Goal: Find specific page/section: Find specific page/section

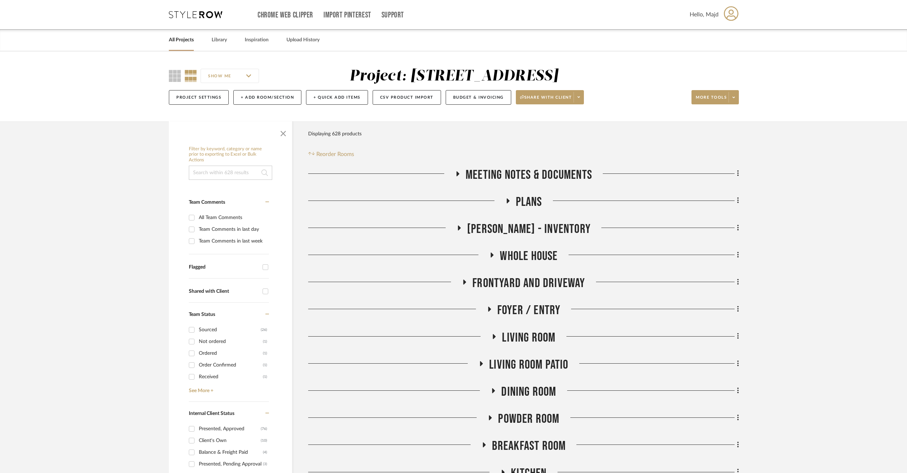
click at [505, 250] on span "Whole House" at bounding box center [529, 256] width 58 height 15
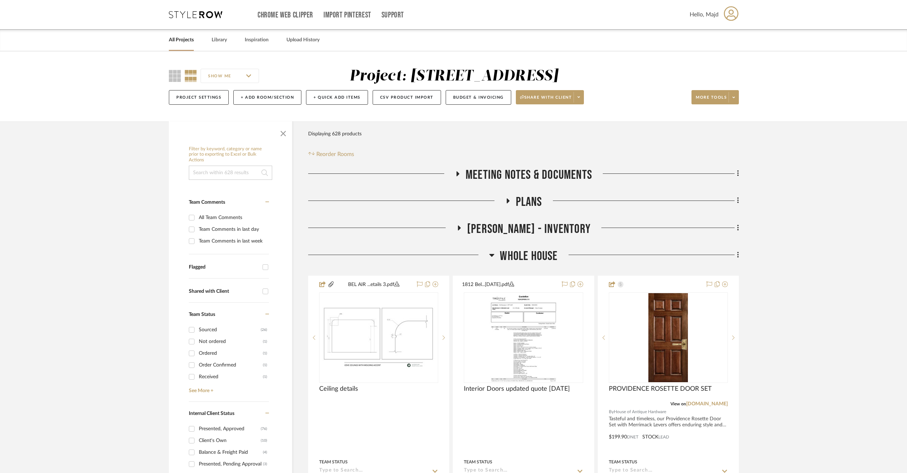
click at [505, 250] on span "Whole House" at bounding box center [529, 256] width 58 height 15
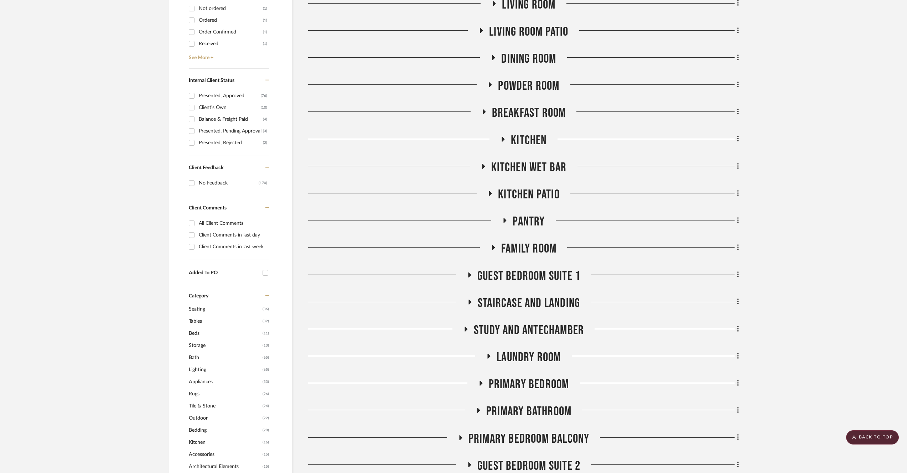
scroll to position [289, 0]
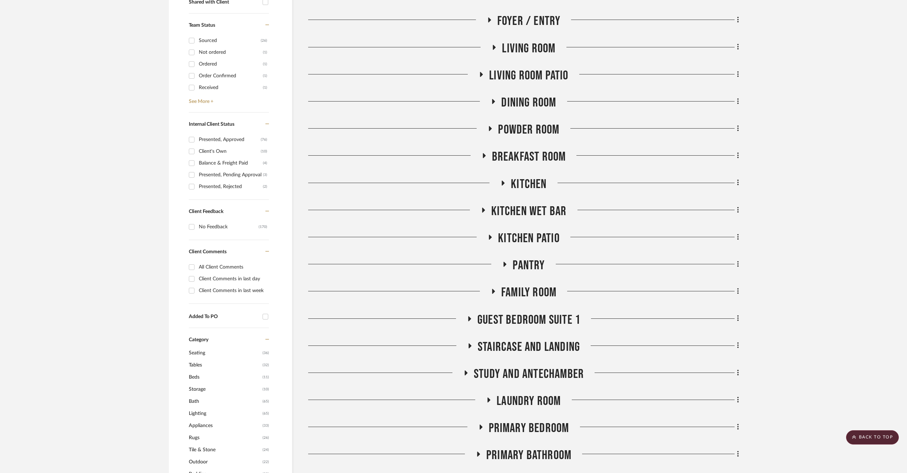
click at [564, 312] on span "Guest Bedroom Suite 1" at bounding box center [528, 319] width 103 height 15
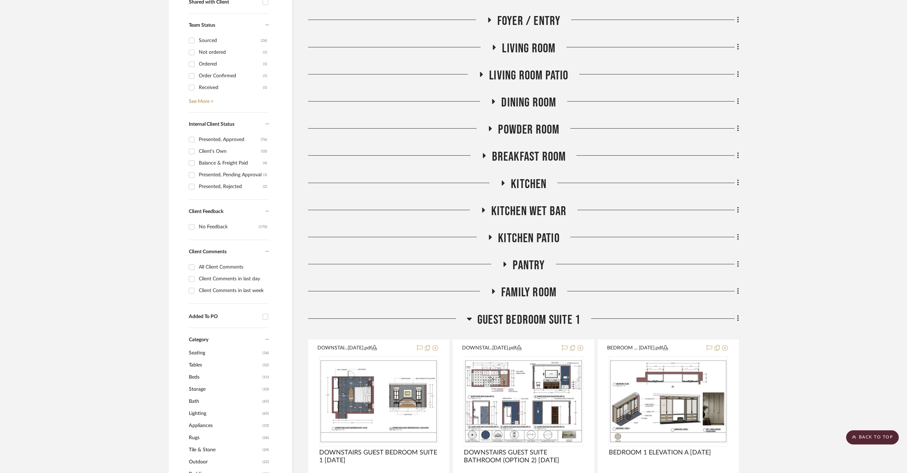
click at [564, 312] on span "Guest Bedroom Suite 1" at bounding box center [528, 319] width 103 height 15
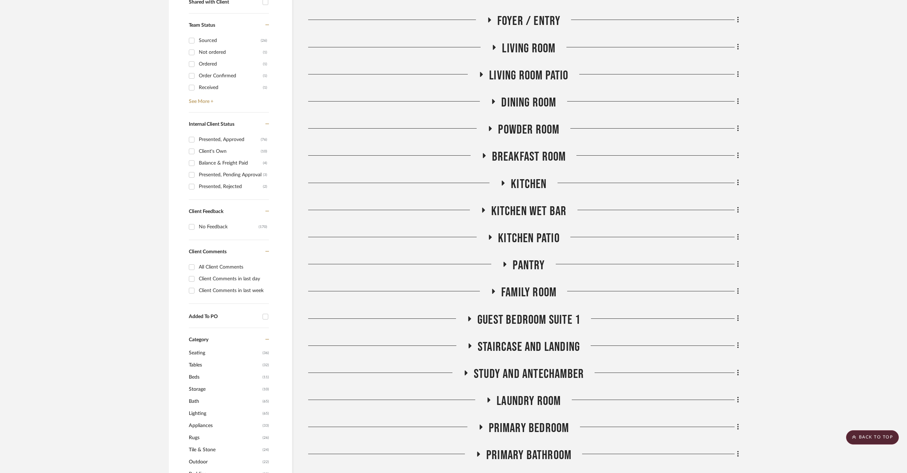
click at [563, 313] on span "Guest Bedroom Suite 1" at bounding box center [528, 319] width 103 height 15
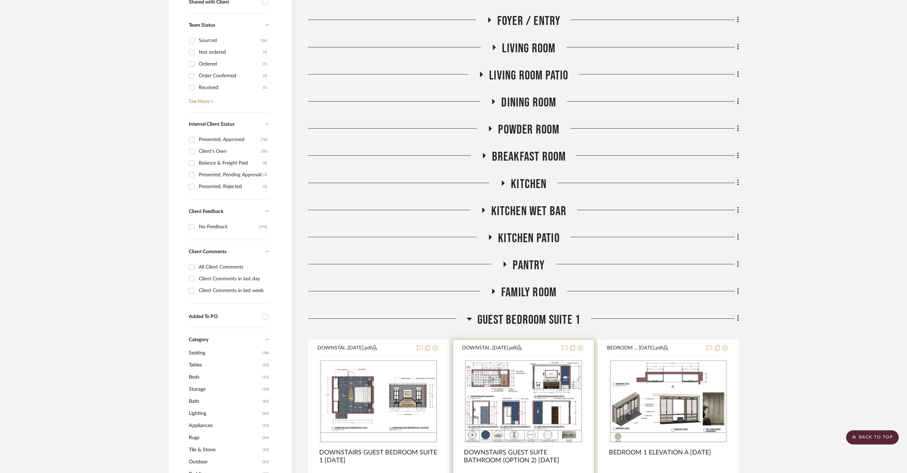
click at [0, 0] on img at bounding box center [0, 0] width 0 height 0
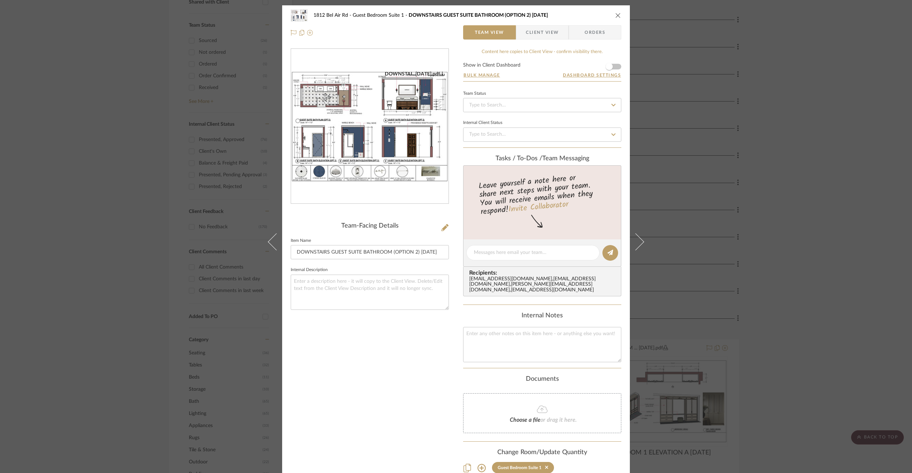
click at [615, 17] on icon "close" at bounding box center [618, 15] width 6 height 6
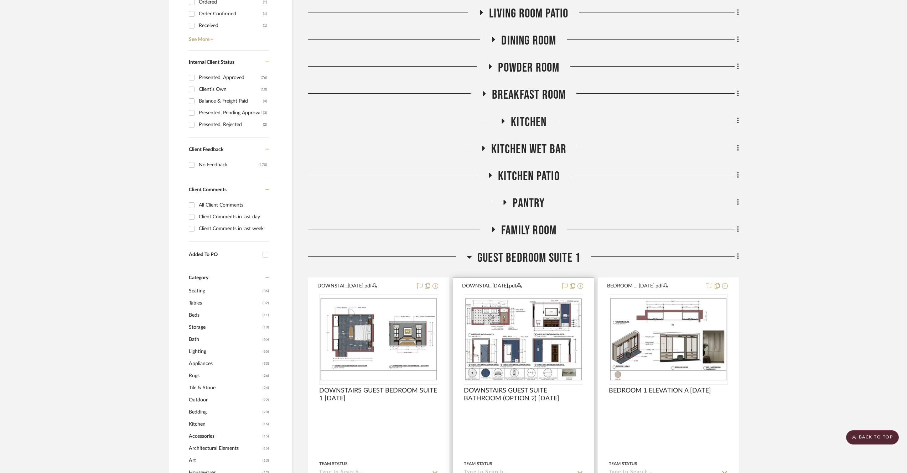
scroll to position [386, 0]
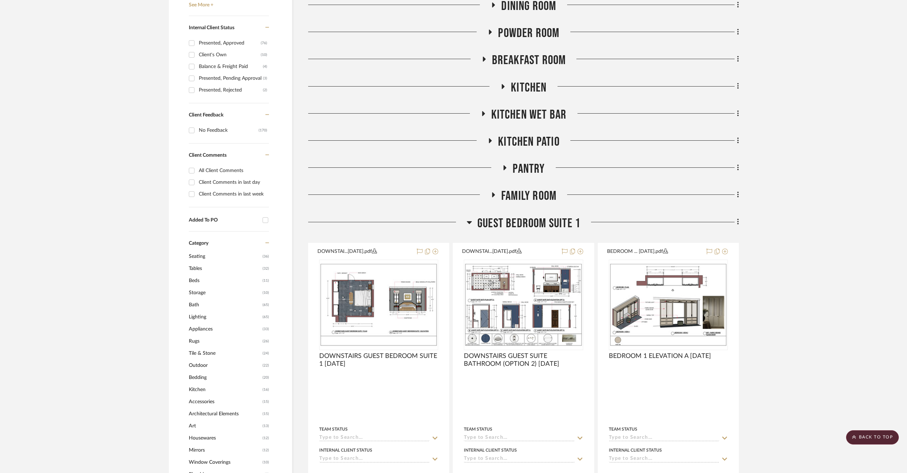
click at [522, 195] on span "Family Room" at bounding box center [528, 195] width 55 height 15
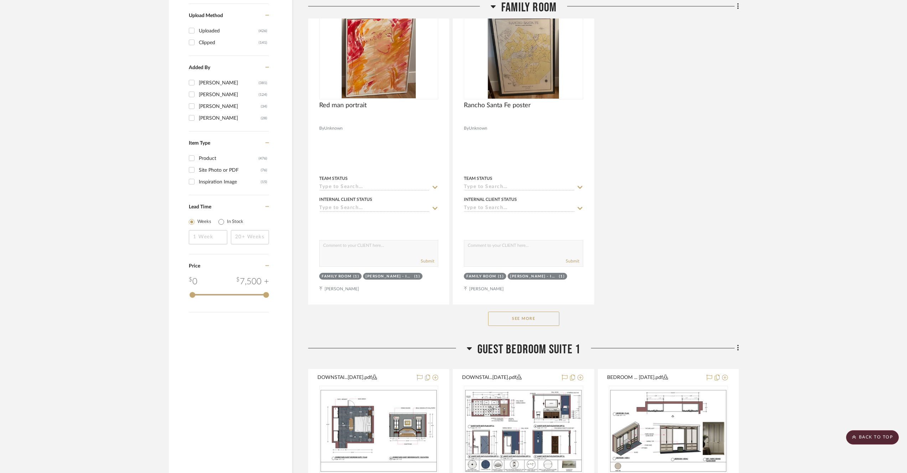
scroll to position [1279, 0]
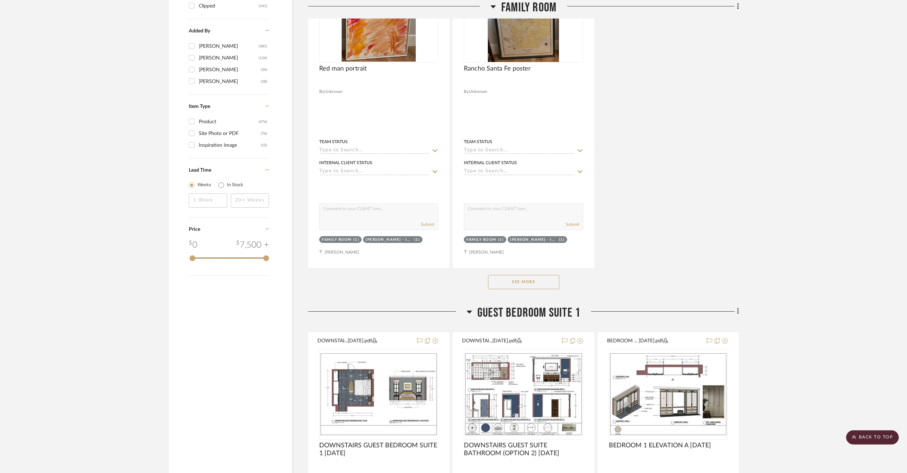
click at [547, 278] on button "See More" at bounding box center [523, 282] width 71 height 14
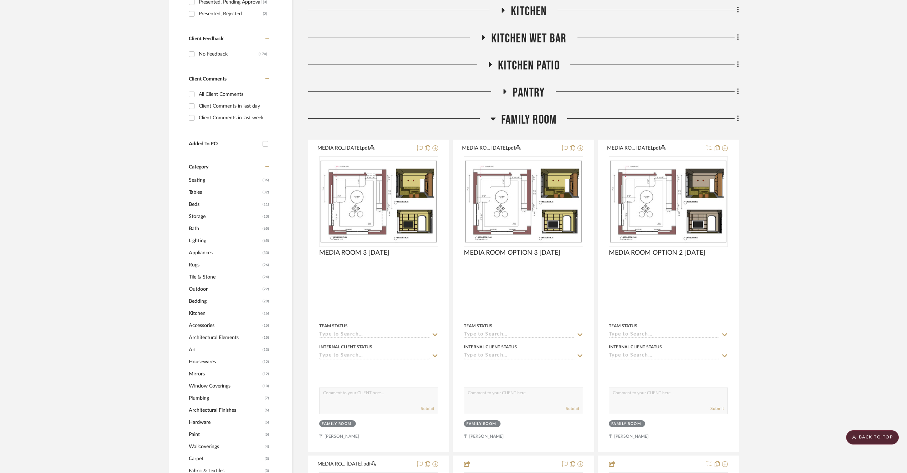
scroll to position [242, 0]
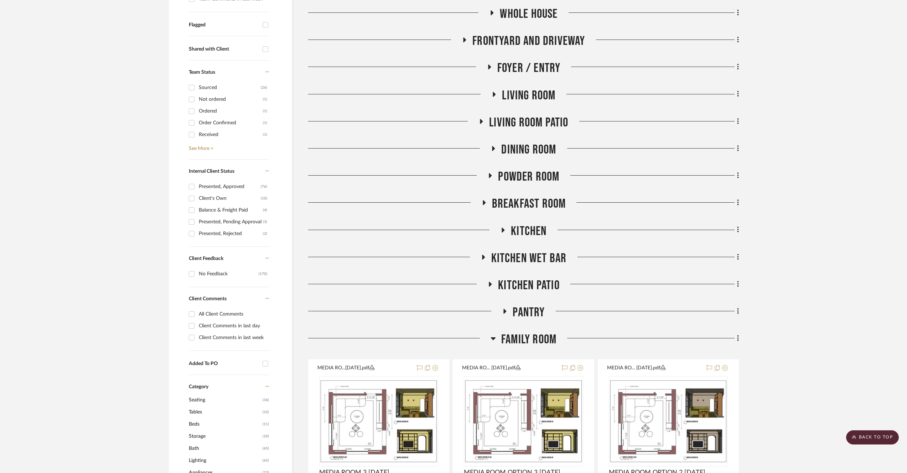
click at [517, 339] on span "Family Room" at bounding box center [528, 339] width 55 height 15
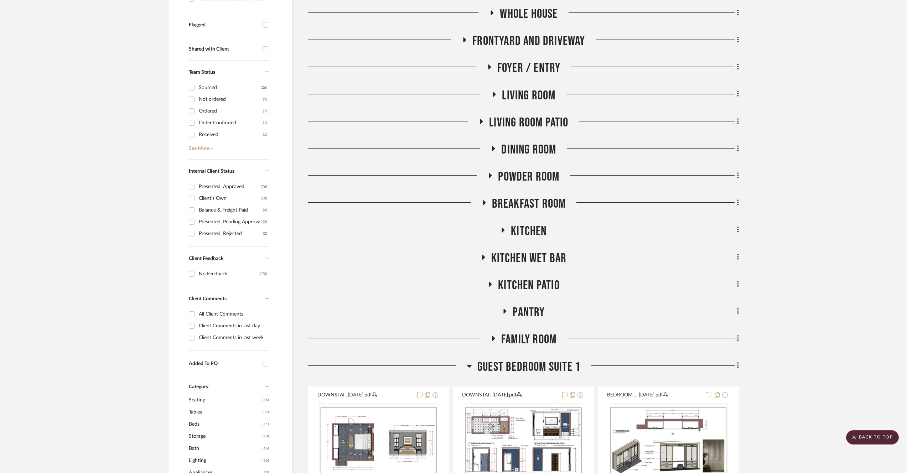
click at [541, 342] on span "Family Room" at bounding box center [528, 339] width 55 height 15
